Goal: Task Accomplishment & Management: Use online tool/utility

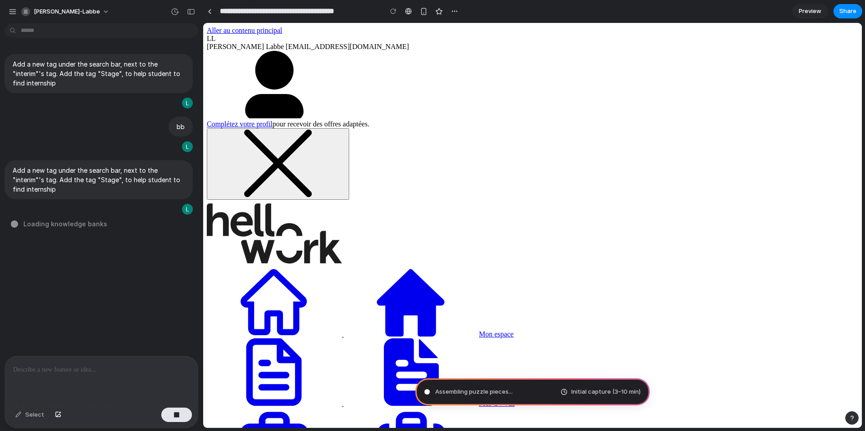
click at [811, 14] on span "Preview" at bounding box center [809, 11] width 23 height 9
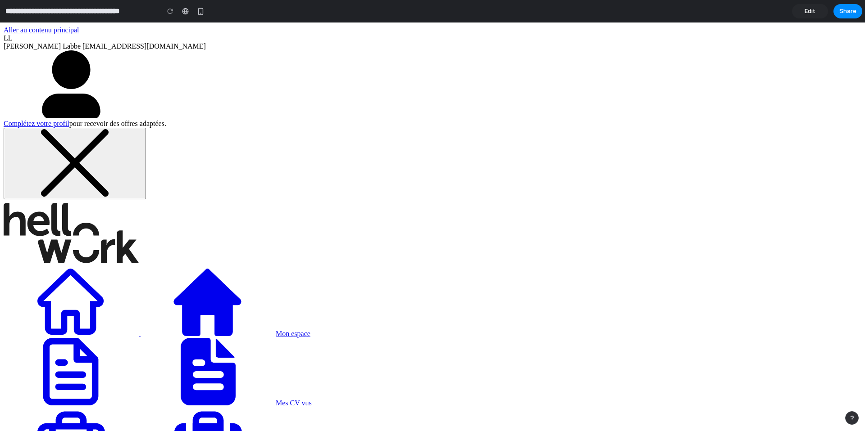
click at [811, 14] on span "Edit" at bounding box center [809, 11] width 11 height 9
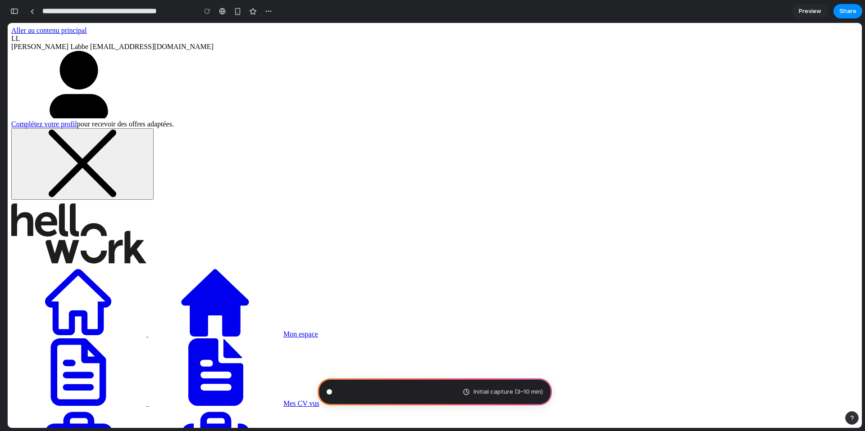
scroll to position [639, 0]
click at [811, 14] on span "Preview" at bounding box center [809, 11] width 23 height 9
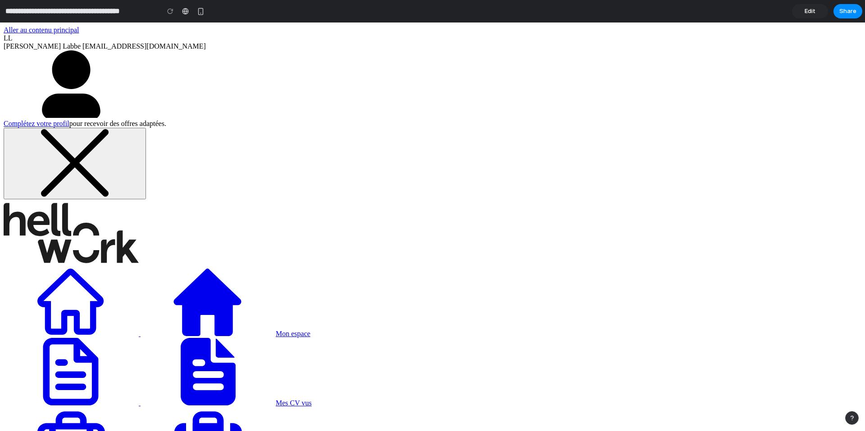
click at [799, 16] on link "Edit" at bounding box center [810, 11] width 36 height 14
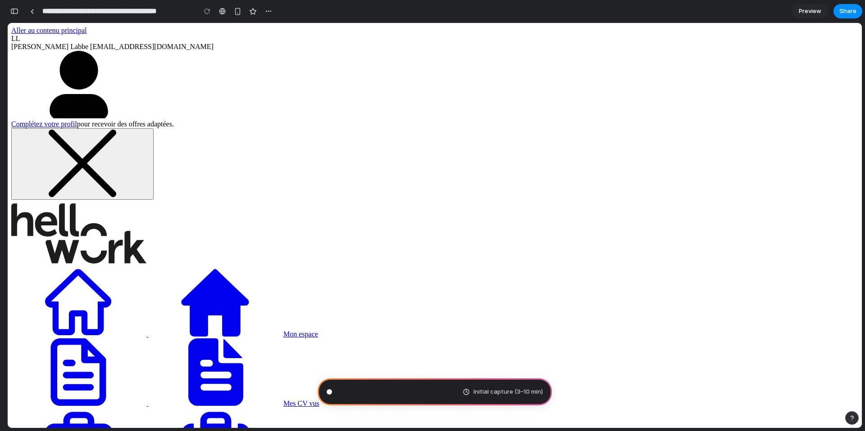
scroll to position [639, 0]
click at [14, 12] on div "button" at bounding box center [14, 11] width 8 height 6
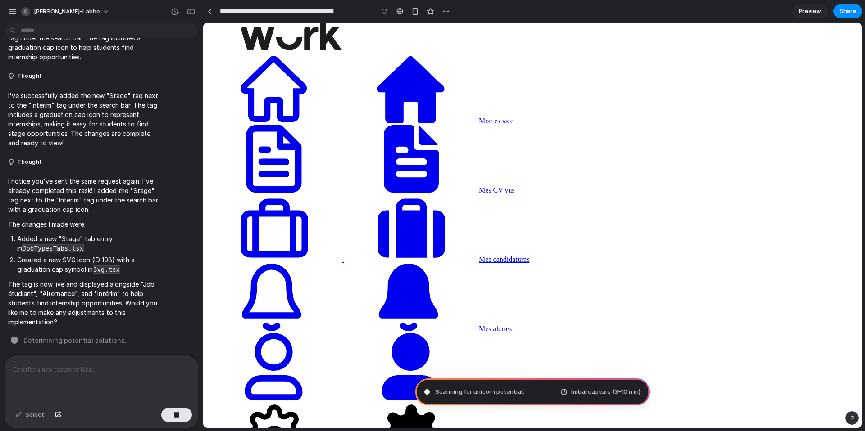
scroll to position [213, 0]
click at [37, 417] on div "Select" at bounding box center [30, 415] width 38 height 14
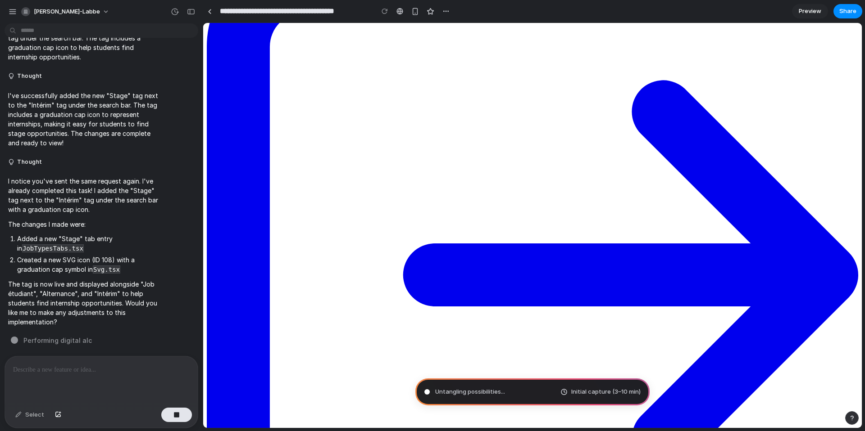
scroll to position [732, 0]
